Goal: Connect with others: Connect with others

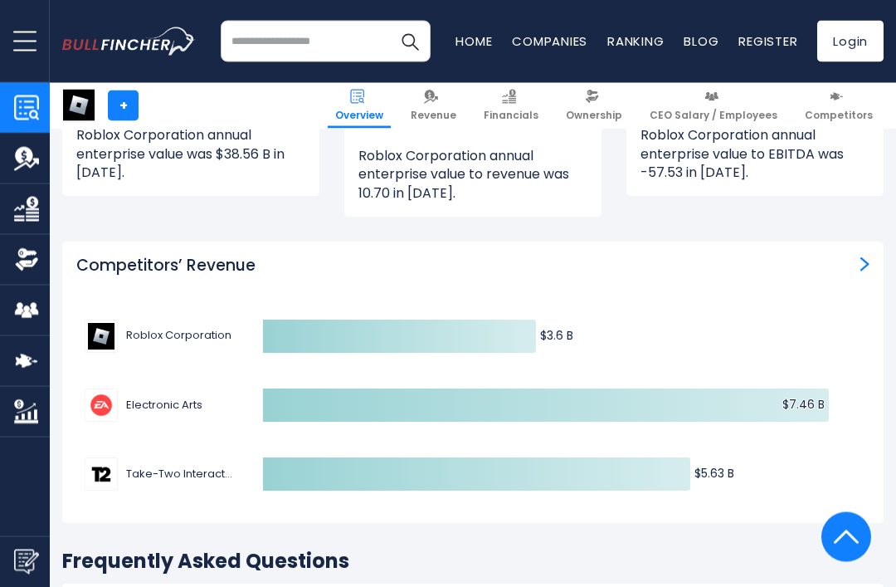
scroll to position [4908, 0]
click at [95, 320] on img at bounding box center [101, 336] width 33 height 33
click at [107, 320] on img at bounding box center [101, 336] width 33 height 33
click at [137, 320] on button "Roblox Corporation" at bounding box center [158, 336] width 147 height 33
click at [126, 324] on icon "Created with Highcharts 12.1.2 $3.6 B ​ $3.6 B $7.46 B ​ $7.46 B $5.63 B ​ $5.6…" at bounding box center [472, 405] width 793 height 207
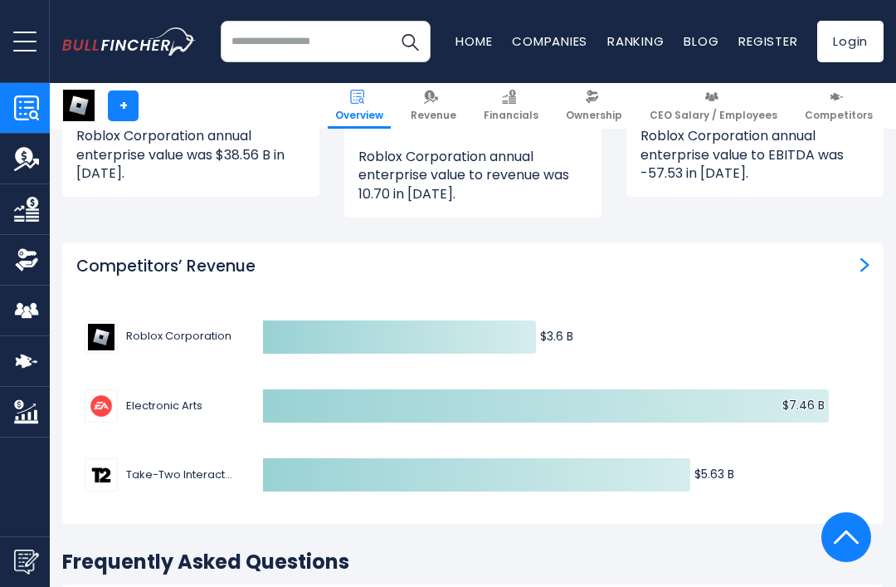
click at [124, 332] on icon "Created with Highcharts 12.1.2 $3.6 B ​ $3.6 B $7.46 B ​ $7.46 B $5.63 B ​ $5.6…" at bounding box center [472, 405] width 793 height 207
click at [86, 320] on img at bounding box center [101, 336] width 33 height 33
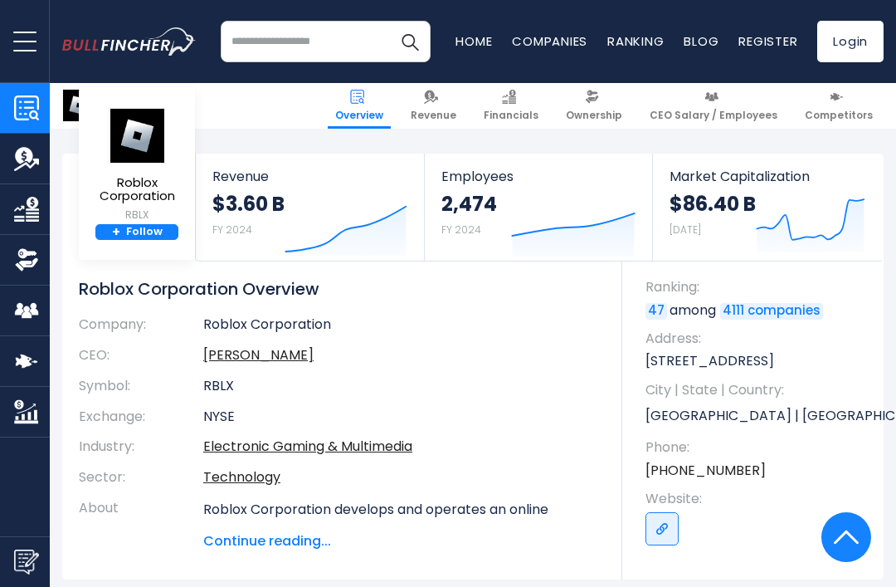
scroll to position [0, 0]
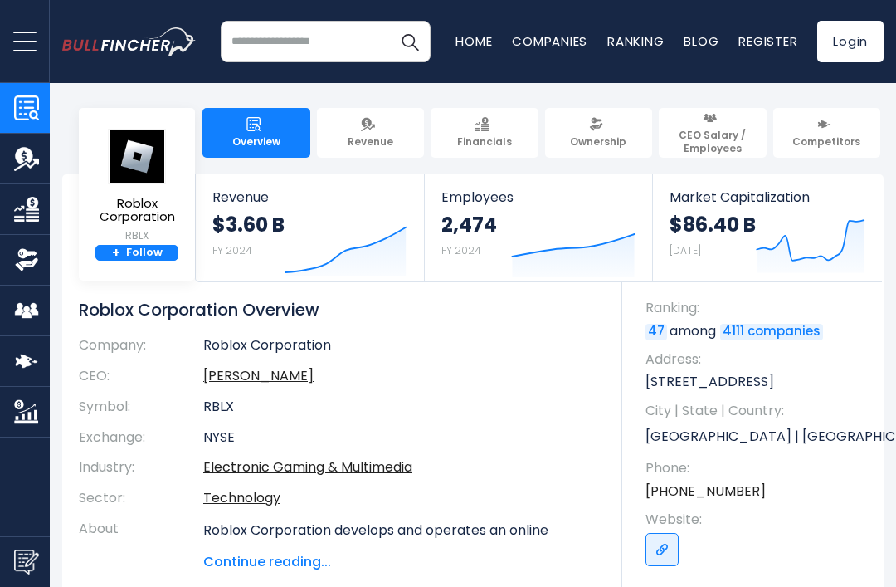
click at [137, 158] on img at bounding box center [137, 157] width 58 height 56
click at [133, 151] on img at bounding box center [137, 157] width 58 height 56
click at [137, 221] on span "Roblox Corporation" at bounding box center [137, 210] width 98 height 27
click at [27, 119] on img "Company Overview" at bounding box center [26, 107] width 25 height 25
click at [141, 153] on img at bounding box center [137, 157] width 58 height 56
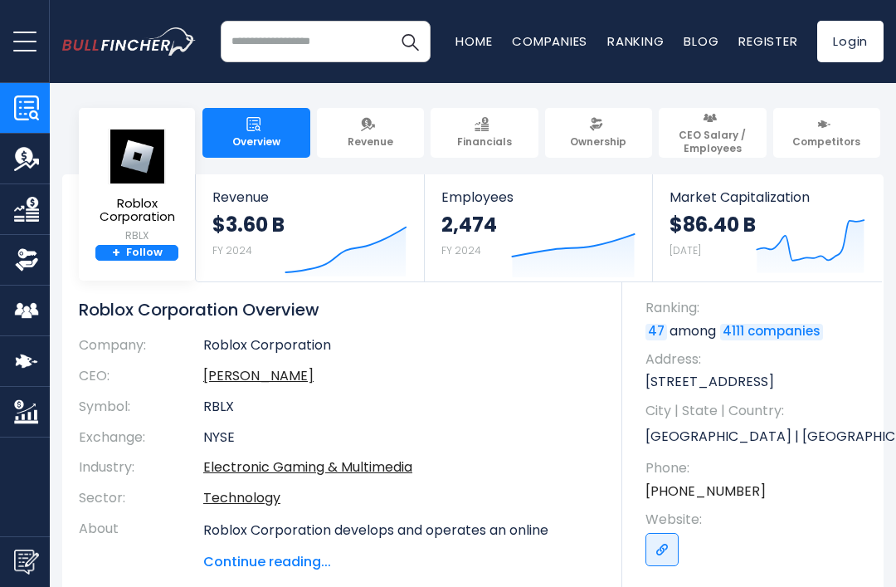
click at [250, 130] on img at bounding box center [253, 124] width 14 height 14
click at [256, 130] on img at bounding box center [253, 124] width 14 height 14
click at [117, 261] on strong "+" at bounding box center [116, 253] width 8 height 15
click at [130, 261] on link "+ Follow" at bounding box center [136, 253] width 83 height 17
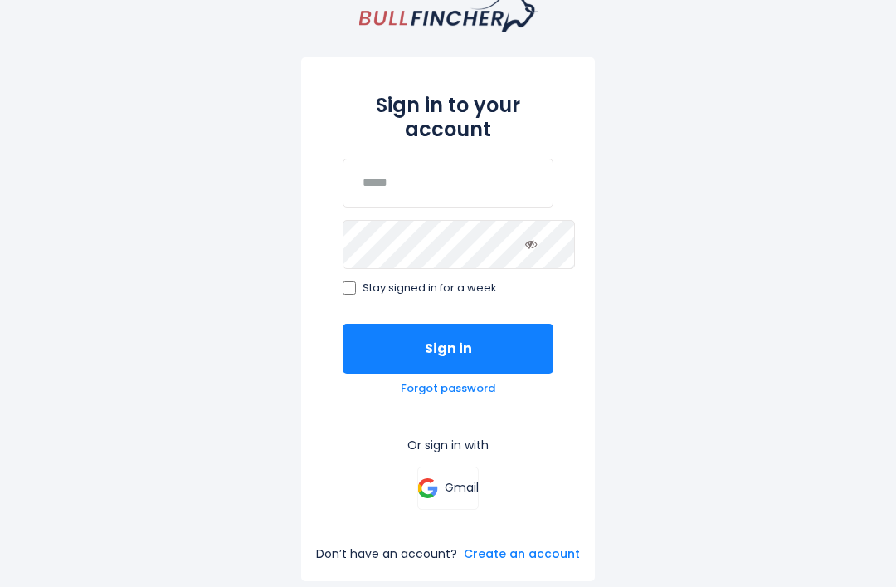
scroll to position [151, 0]
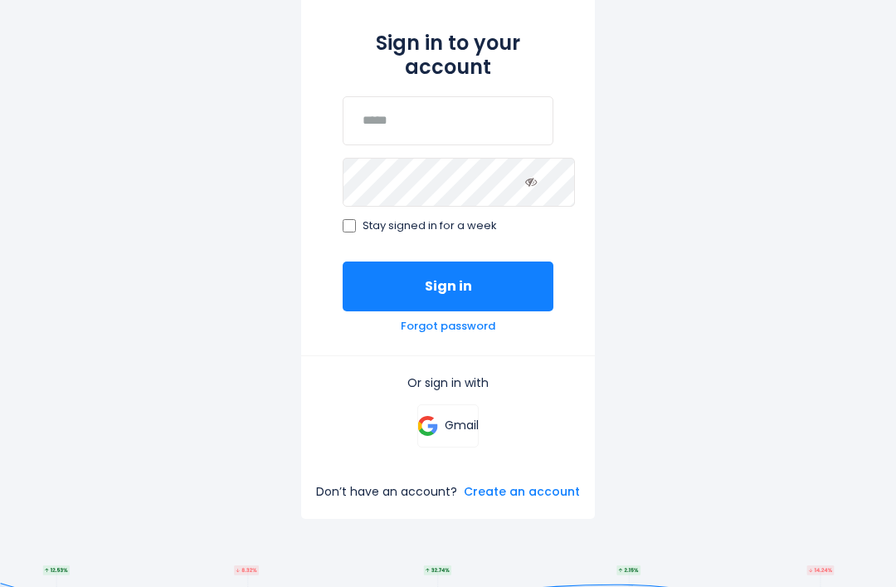
click at [406, 282] on button "Sign in" at bounding box center [448, 286] width 211 height 50
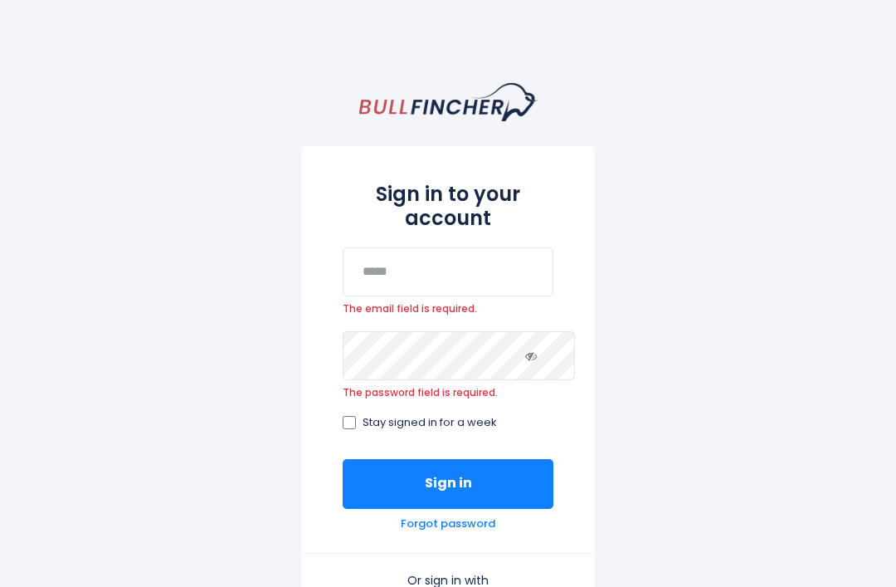
click at [439, 522] on link "Forgot password" at bounding box center [448, 524] width 95 height 14
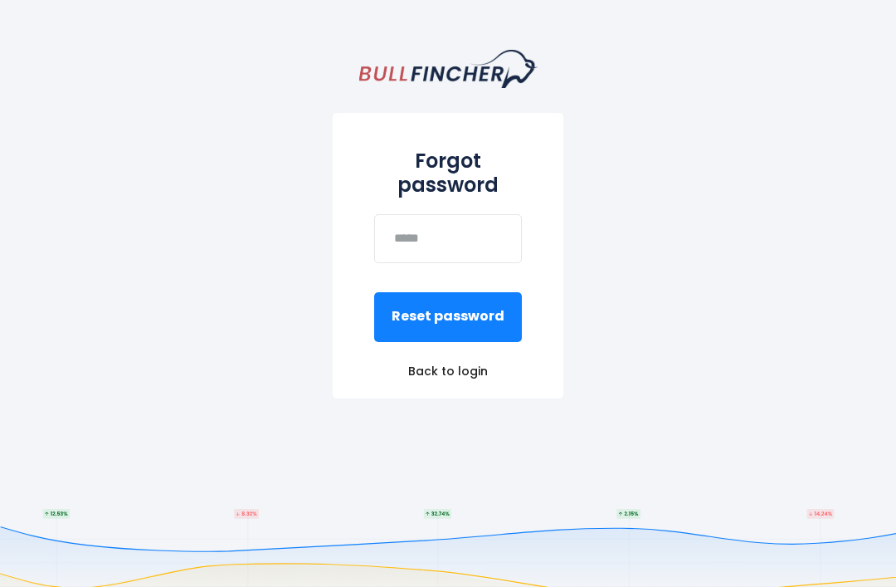
click at [130, 44] on div "Forgot password Reset password Back to login" at bounding box center [448, 293] width 896 height 587
